Goal: Transaction & Acquisition: Purchase product/service

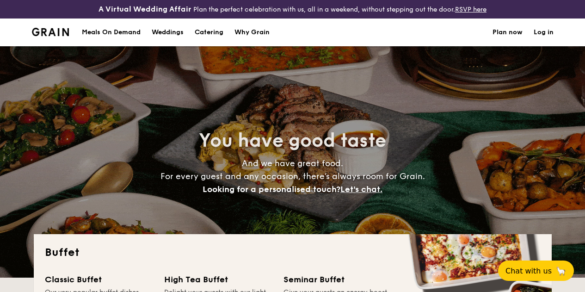
select select
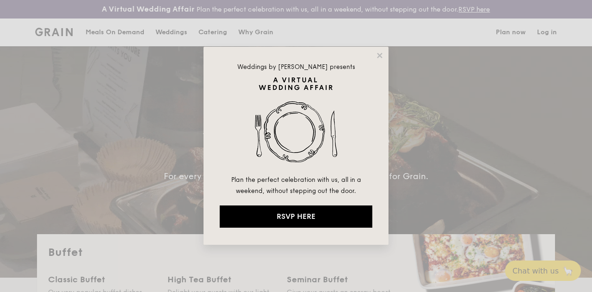
click at [385, 54] on div "Weddings by [PERSON_NAME] presents Plan the perfect celebration with us, all in…" at bounding box center [296, 146] width 185 height 198
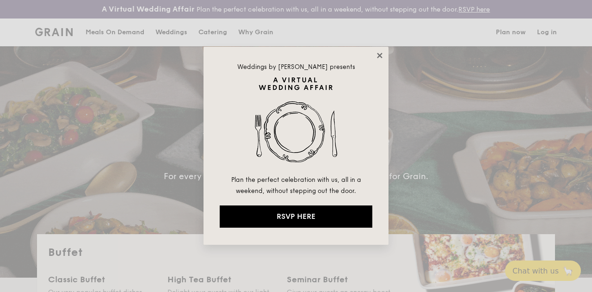
click at [381, 56] on icon at bounding box center [380, 55] width 8 height 8
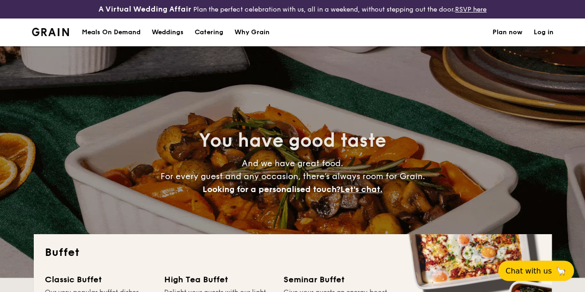
click at [223, 40] on h1 "Catering" at bounding box center [209, 33] width 29 height 28
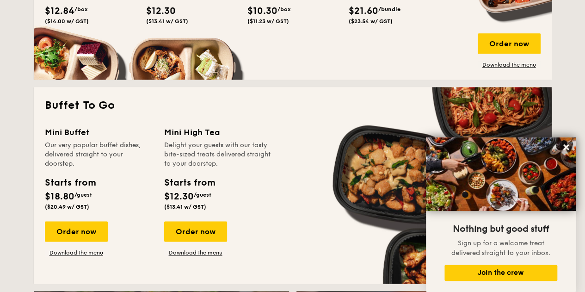
scroll to position [370, 0]
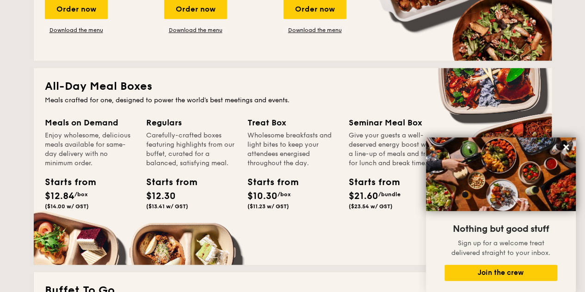
drag, startPoint x: 565, startPoint y: 148, endPoint x: 538, endPoint y: 150, distance: 26.4
click at [565, 148] on icon at bounding box center [566, 147] width 6 height 6
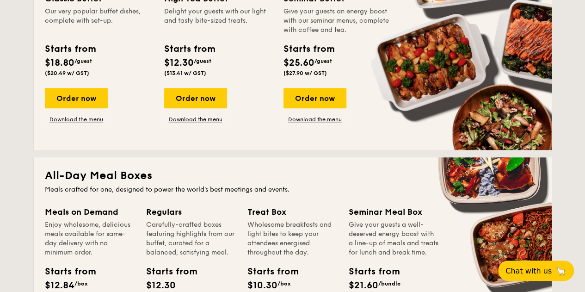
scroll to position [185, 0]
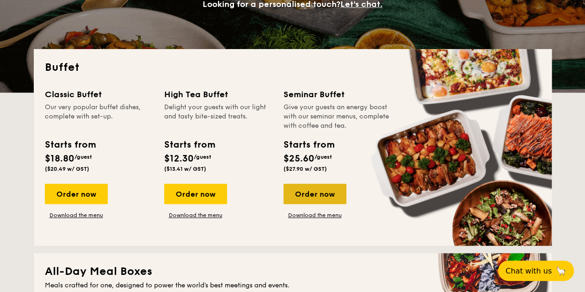
click at [318, 201] on div "Order now" at bounding box center [315, 194] width 63 height 20
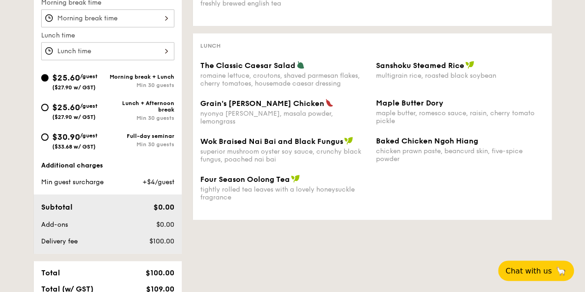
scroll to position [324, 0]
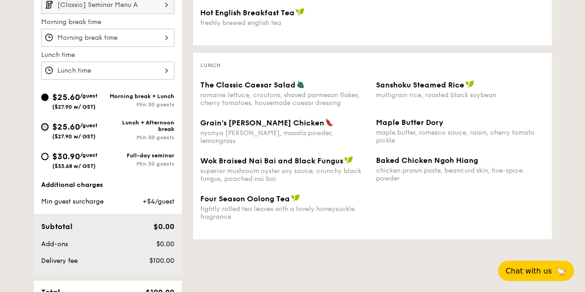
click at [47, 130] on input "$25.60 /guest ($27.90 w/ GST) Lunch + Afternoon break Min 30 guests" at bounding box center [44, 126] width 7 height 7
radio input "true"
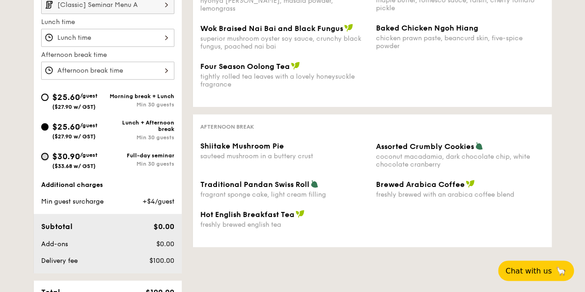
click at [45, 160] on input "$30.90 /guest ($33.68 w/ GST) Full-day seminar Min 30 guests" at bounding box center [44, 156] width 7 height 7
radio input "true"
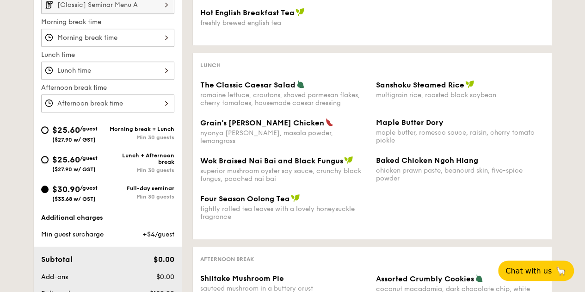
click at [42, 163] on input "$25.60 /guest ($27.90 w/ GST) Lunch + Afternoon break Min 30 guests" at bounding box center [44, 159] width 7 height 7
radio input "true"
